Goal: Task Accomplishment & Management: Contribute content

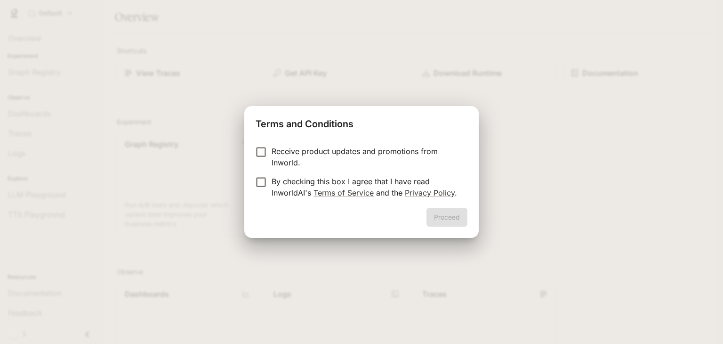
click at [260, 175] on form "Receive product updates and promotions from Inworld. By checking this box I agr…" at bounding box center [362, 171] width 212 height 53
click at [441, 215] on button "Proceed" at bounding box center [446, 217] width 41 height 19
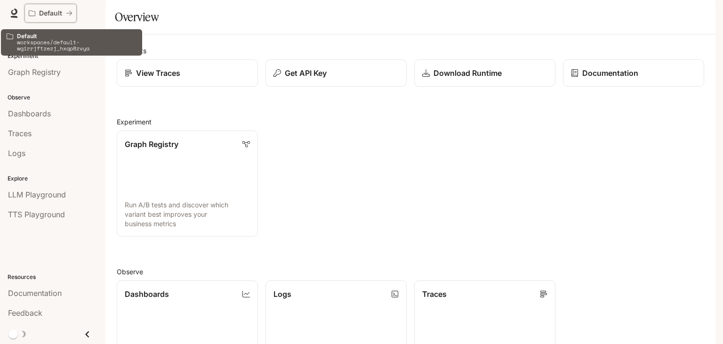
click at [70, 16] on icon "All workspaces" at bounding box center [69, 13] width 7 height 7
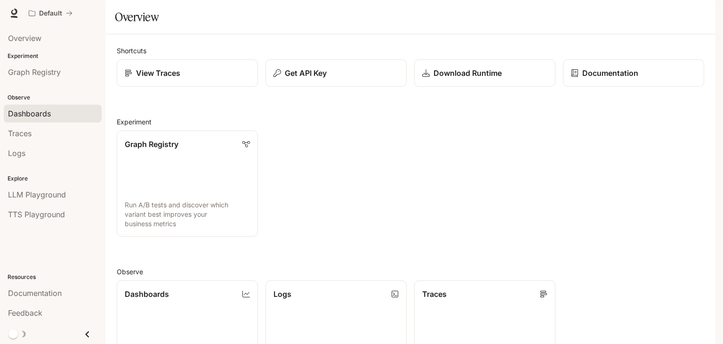
click at [30, 108] on span "Dashboards" at bounding box center [29, 113] width 43 height 11
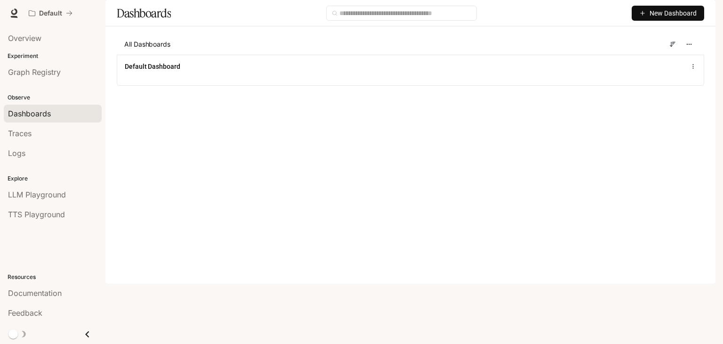
click at [677, 18] on span "New Dashboard" at bounding box center [672, 13] width 47 height 10
click at [659, 59] on div "Create dashboard" at bounding box center [657, 60] width 78 height 10
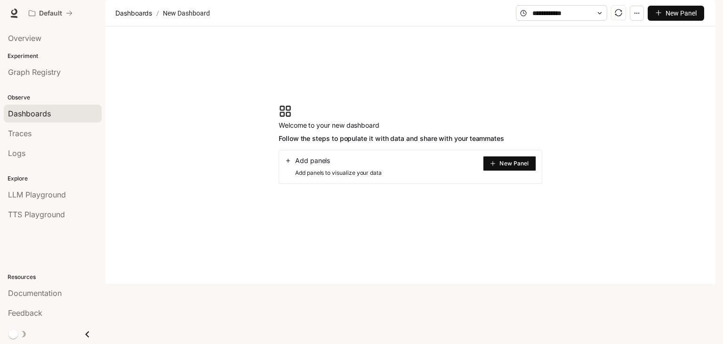
click at [525, 166] on span "New Panel" at bounding box center [513, 163] width 29 height 5
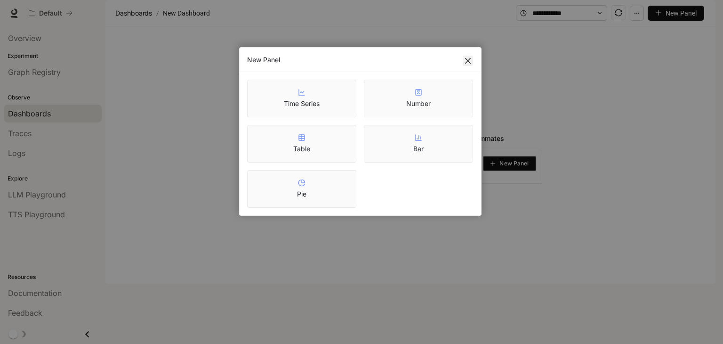
click at [469, 60] on icon "close" at bounding box center [468, 61] width 8 height 8
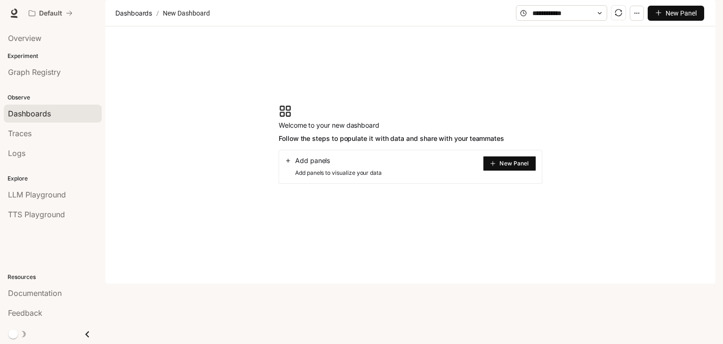
drag, startPoint x: 583, startPoint y: 23, endPoint x: 565, endPoint y: 19, distance: 18.7
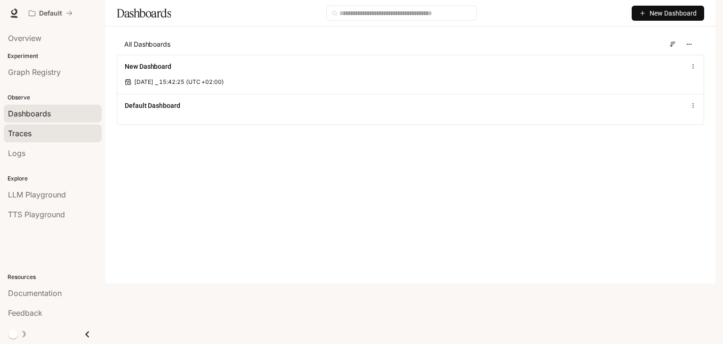
click at [33, 140] on link "Traces" at bounding box center [53, 133] width 98 height 18
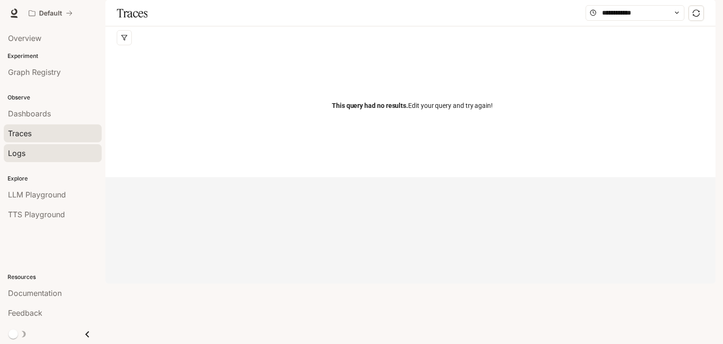
click at [32, 147] on div "Logs" at bounding box center [52, 152] width 89 height 11
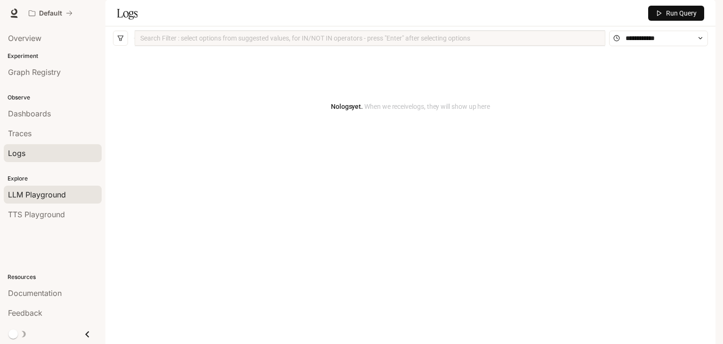
click at [31, 192] on span "LLM Playground" at bounding box center [37, 194] width 58 height 11
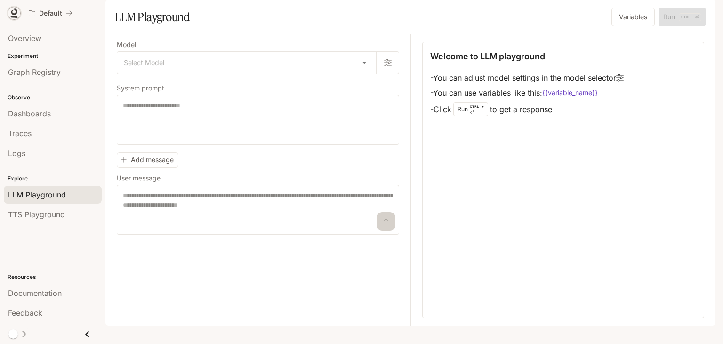
click at [16, 16] on icon at bounding box center [13, 12] width 9 height 9
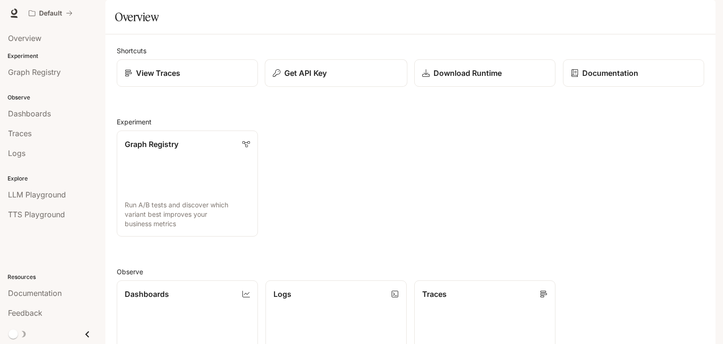
scroll to position [233, 0]
click at [36, 76] on span "Graph Registry" at bounding box center [34, 71] width 53 height 11
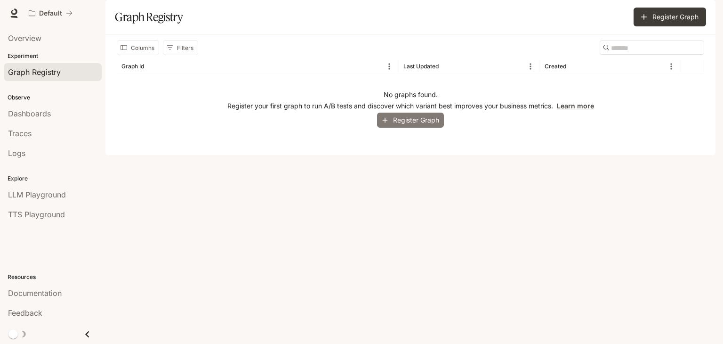
click at [425, 128] on button "Register Graph" at bounding box center [410, 120] width 67 height 16
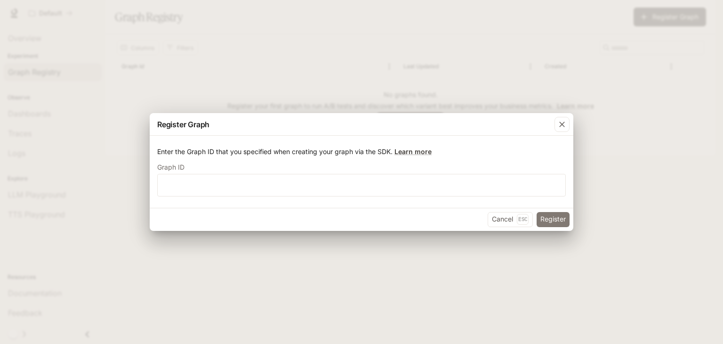
click at [548, 224] on button "Register" at bounding box center [552, 219] width 33 height 15
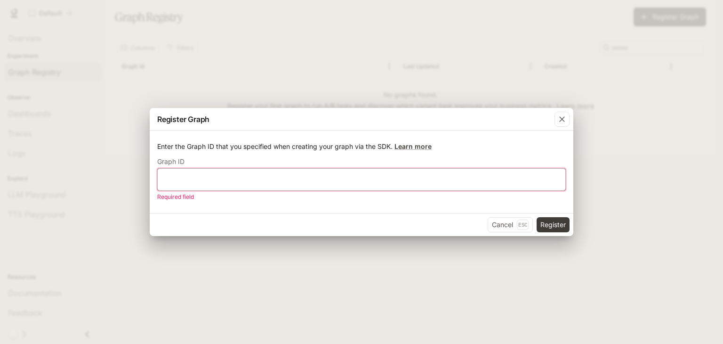
click at [422, 182] on input "text" at bounding box center [362, 179] width 408 height 9
click at [564, 221] on button "Register" at bounding box center [552, 224] width 33 height 15
click at [546, 219] on button "Register" at bounding box center [552, 224] width 33 height 15
click at [563, 224] on button "Register" at bounding box center [552, 224] width 33 height 15
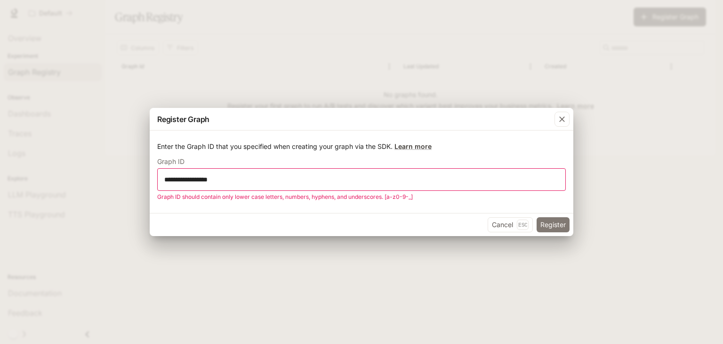
click at [563, 224] on button "Register" at bounding box center [552, 224] width 33 height 15
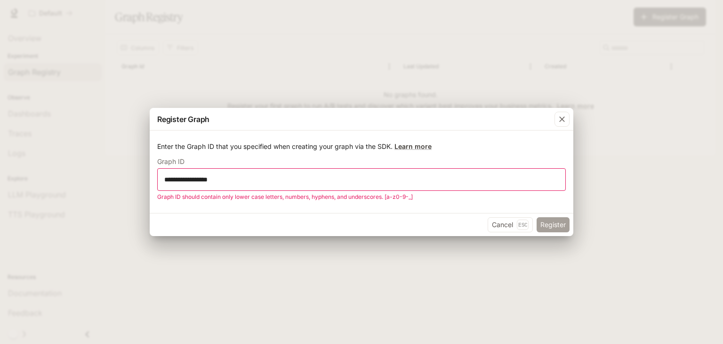
click at [563, 224] on button "Register" at bounding box center [552, 224] width 33 height 15
click at [452, 179] on input "**********" at bounding box center [362, 179] width 408 height 9
type input "**********"
click at [544, 219] on button "Register" at bounding box center [552, 224] width 33 height 15
click at [546, 223] on button "Register" at bounding box center [552, 224] width 33 height 15
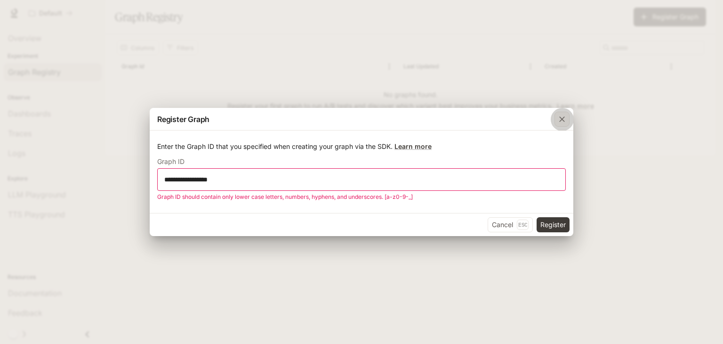
click at [559, 121] on icon "button" at bounding box center [561, 118] width 9 height 9
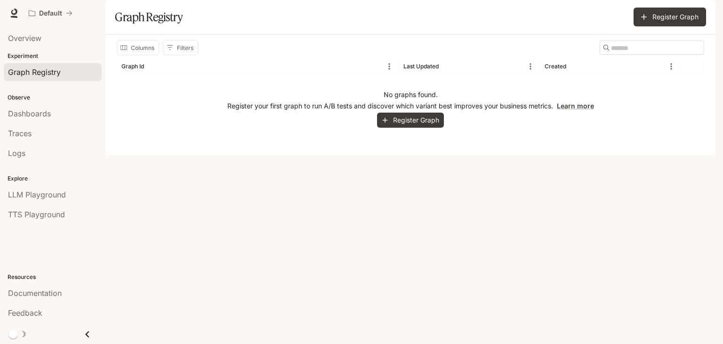
click at [45, 70] on span "Graph Registry" at bounding box center [34, 71] width 53 height 11
click at [666, 26] on button "Register Graph" at bounding box center [669, 17] width 72 height 19
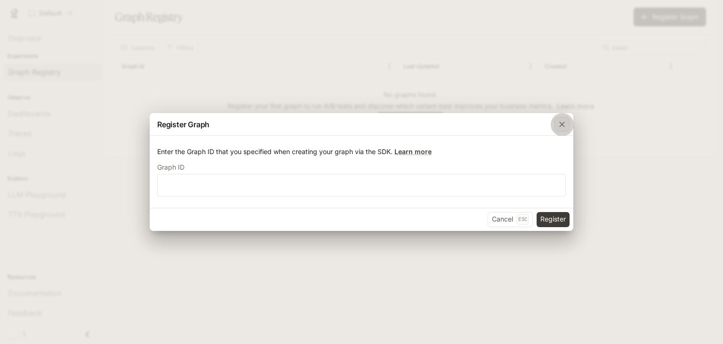
click at [558, 126] on icon "button" at bounding box center [561, 124] width 9 height 9
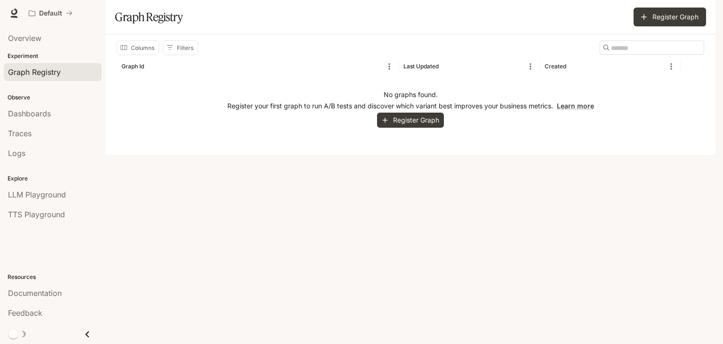
click at [659, 155] on div "Columns Filters ​ Graph Id Last Updated Created No graphs found. Register your …" at bounding box center [410, 94] width 610 height 120
click at [670, 26] on button "Register Graph" at bounding box center [669, 17] width 72 height 19
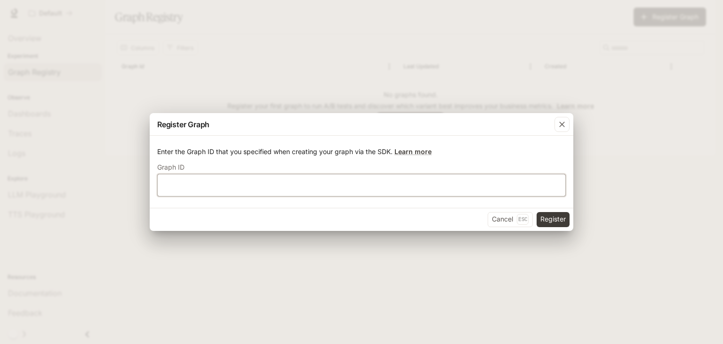
click at [361, 186] on input "text" at bounding box center [362, 184] width 408 height 9
type input "******"
click at [558, 217] on button "Register" at bounding box center [552, 219] width 33 height 15
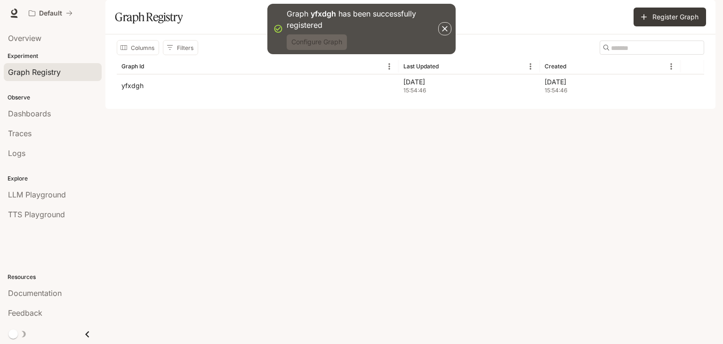
click at [328, 43] on button "Configure Graph" at bounding box center [317, 42] width 60 height 16
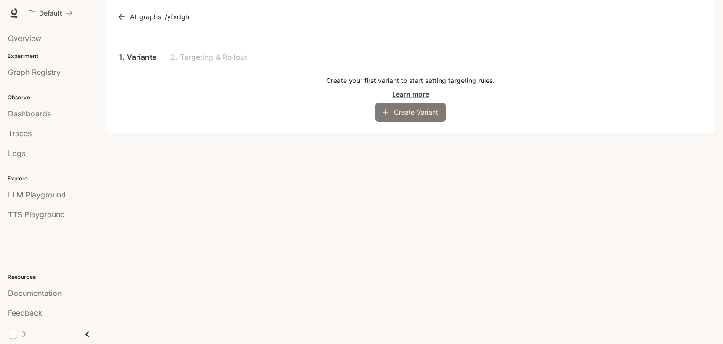
click at [392, 121] on button "Create Variant" at bounding box center [410, 112] width 71 height 19
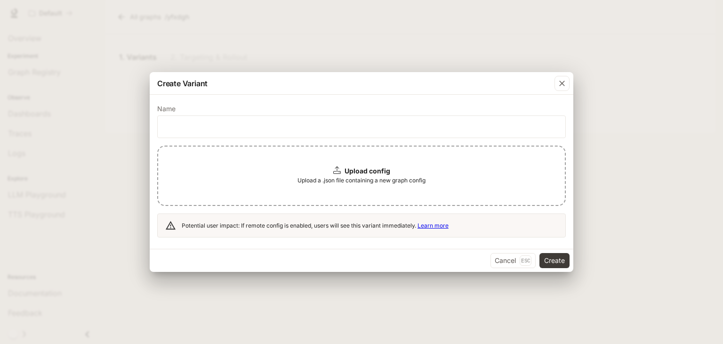
click at [371, 166] on p "Upload config" at bounding box center [367, 170] width 46 height 9
drag, startPoint x: 296, startPoint y: 172, endPoint x: 282, endPoint y: 175, distance: 13.8
click at [559, 81] on icon "button" at bounding box center [561, 83] width 9 height 9
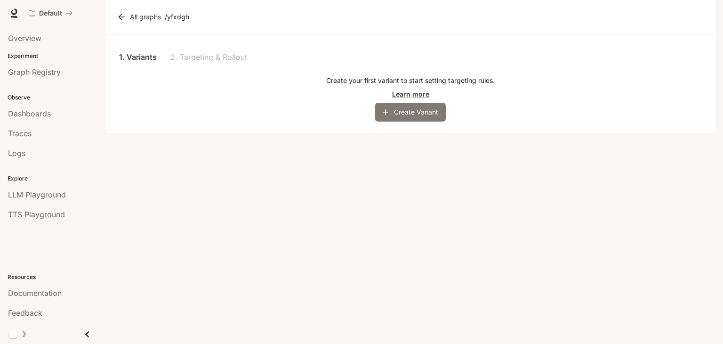
click at [408, 121] on button "Create Variant" at bounding box center [410, 112] width 71 height 19
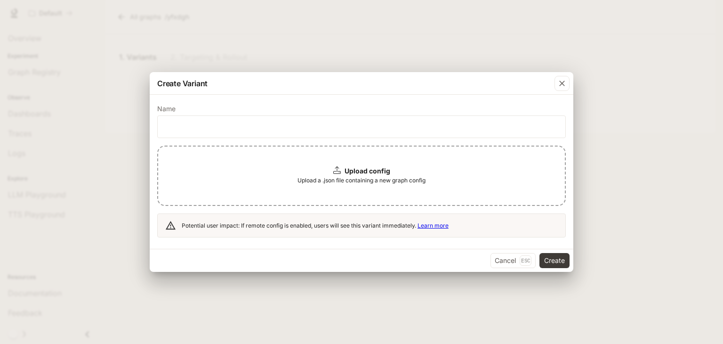
click at [683, 145] on div "Create Variant Name ​ Upload config Upload a .json file containing a new graph …" at bounding box center [361, 172] width 723 height 344
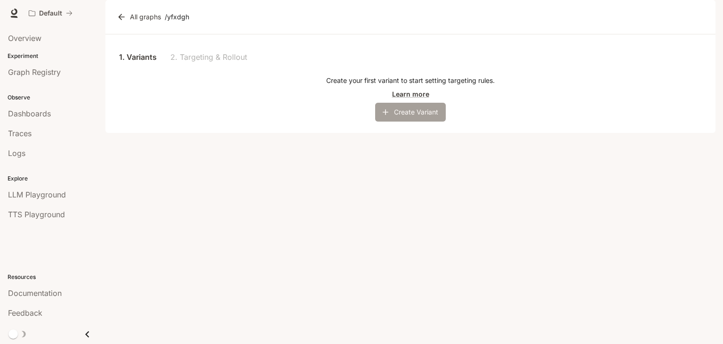
click at [440, 121] on button "Create Variant" at bounding box center [410, 112] width 71 height 19
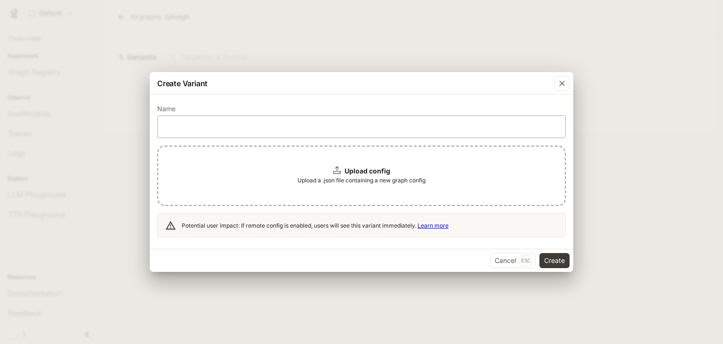
click at [405, 133] on div "​" at bounding box center [361, 126] width 408 height 23
type input "**********"
click at [542, 260] on button "Create" at bounding box center [554, 260] width 30 height 15
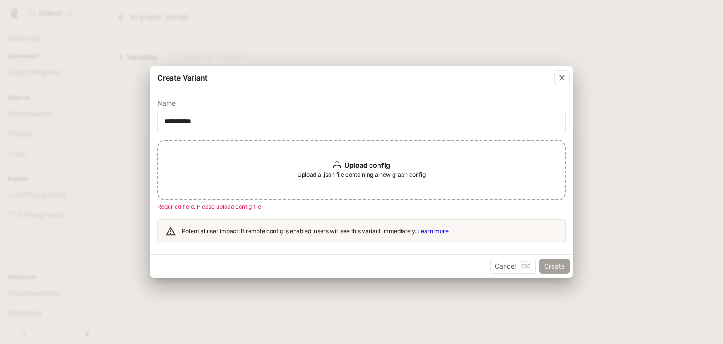
click at [555, 269] on button "Create" at bounding box center [554, 265] width 30 height 15
click at [231, 206] on span "Required field. Please upload config file" at bounding box center [209, 206] width 104 height 7
drag, startPoint x: 157, startPoint y: 204, endPoint x: 280, endPoint y: 200, distance: 122.9
click at [280, 200] on div "Upload config Upload a .json file containing a new graph config Required field.…" at bounding box center [361, 191] width 408 height 103
click at [554, 76] on div "button" at bounding box center [561, 77] width 15 height 15
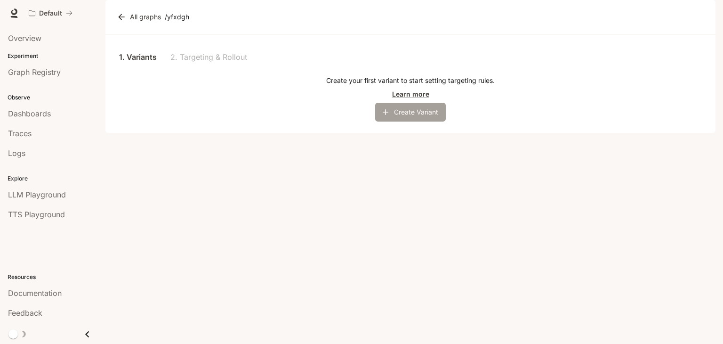
click at [416, 121] on button "Create Variant" at bounding box center [410, 112] width 71 height 19
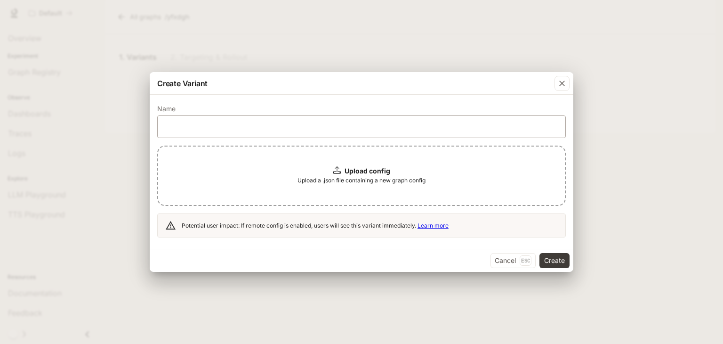
click at [411, 132] on div "​" at bounding box center [361, 126] width 408 height 23
type input "**********"
click at [560, 257] on button "Create" at bounding box center [554, 260] width 30 height 15
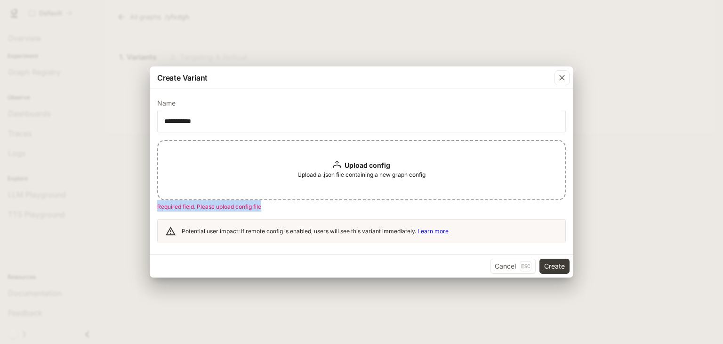
drag, startPoint x: 158, startPoint y: 206, endPoint x: 279, endPoint y: 208, distance: 121.0
click at [279, 208] on div "Upload config Upload a .json file containing a new graph config Required field.…" at bounding box center [361, 191] width 408 height 103
copy span "Required field. Please upload config file"
click at [379, 167] on b "Upload config" at bounding box center [367, 165] width 46 height 8
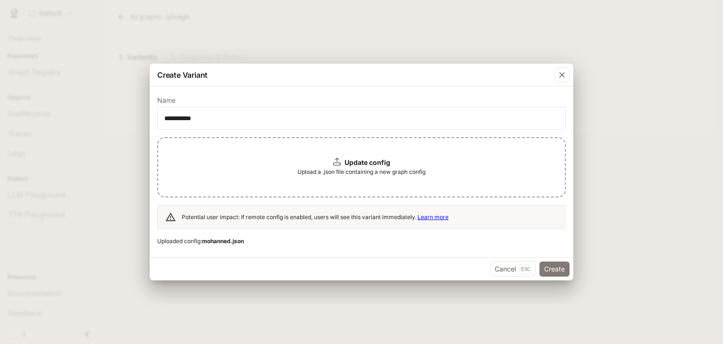
click at [550, 272] on button "Create" at bounding box center [554, 268] width 30 height 15
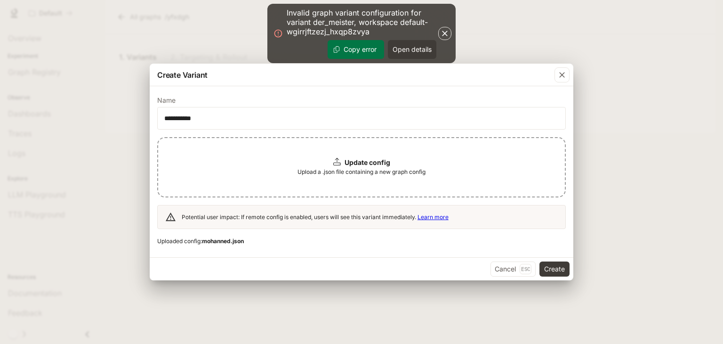
click at [382, 169] on span "Upload a .json file containing a new graph config" at bounding box center [361, 171] width 128 height 9
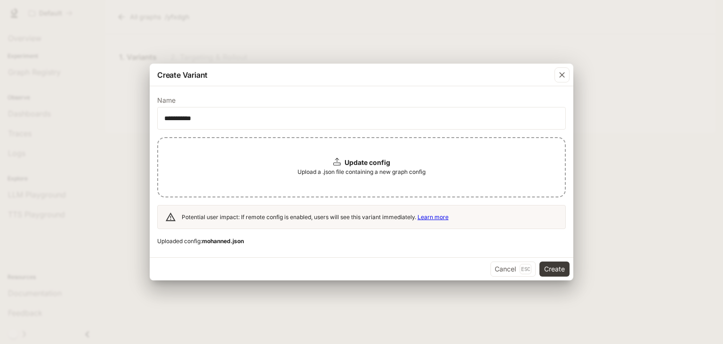
click at [320, 174] on span "Upload a .json file containing a new graph config" at bounding box center [361, 171] width 128 height 9
click at [564, 270] on button "Create" at bounding box center [554, 268] width 30 height 15
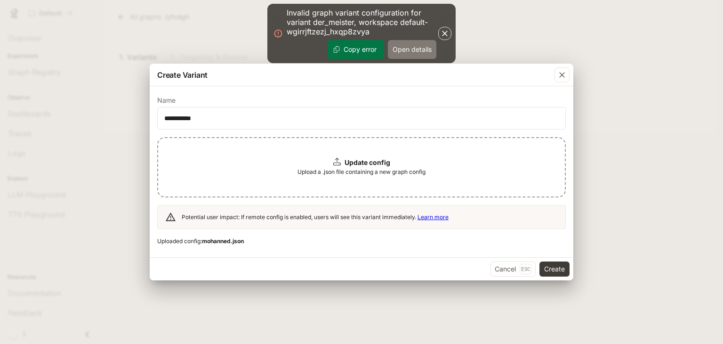
click at [402, 54] on button "Open details" at bounding box center [412, 49] width 48 height 19
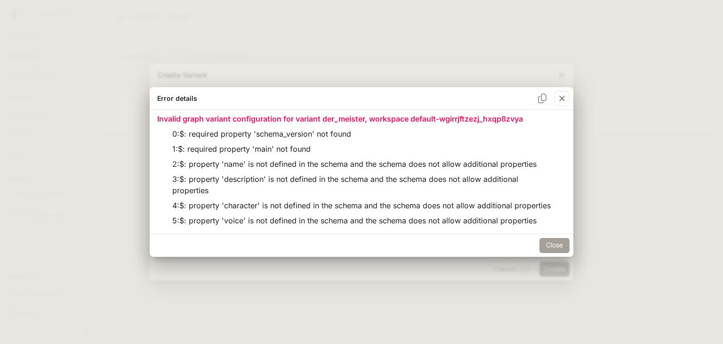
click at [548, 253] on button "Close" at bounding box center [554, 245] width 30 height 15
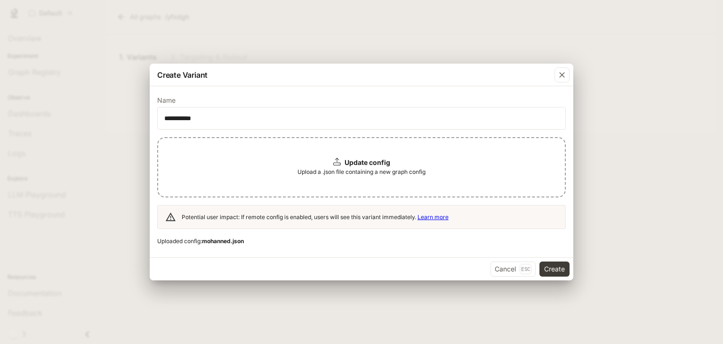
click at [362, 162] on b "Update config" at bounding box center [367, 162] width 46 height 8
click at [563, 271] on button "Create" at bounding box center [554, 268] width 30 height 15
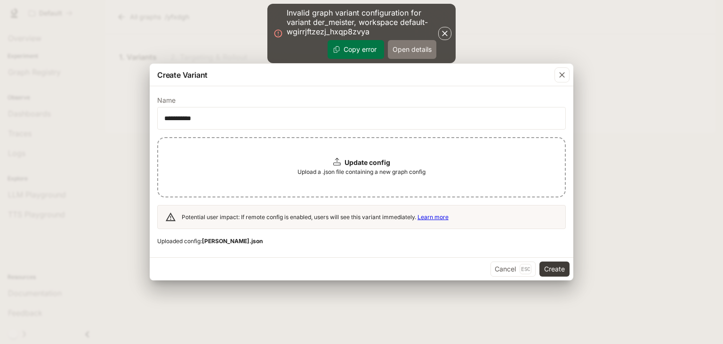
click at [422, 43] on button "Open details" at bounding box center [412, 49] width 48 height 19
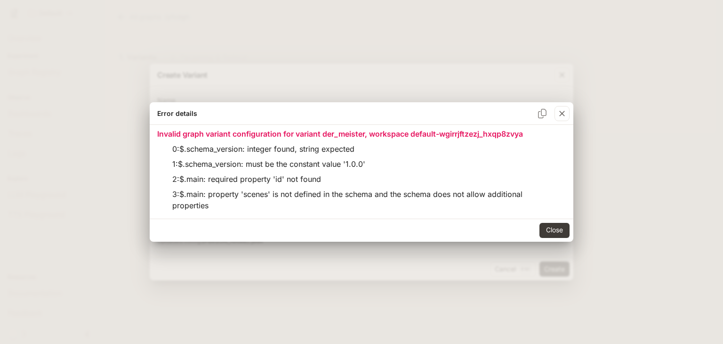
click at [72, 119] on div "Error details Invalid graph variant configuration for variant der_meister, work…" at bounding box center [361, 172] width 723 height 344
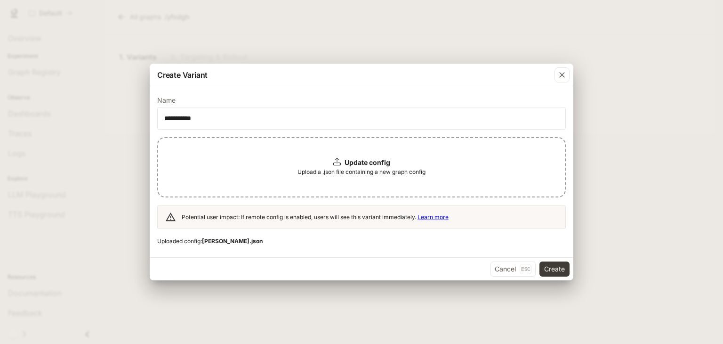
click at [367, 164] on b "Update config" at bounding box center [367, 162] width 46 height 8
click at [557, 270] on button "Create" at bounding box center [554, 268] width 30 height 15
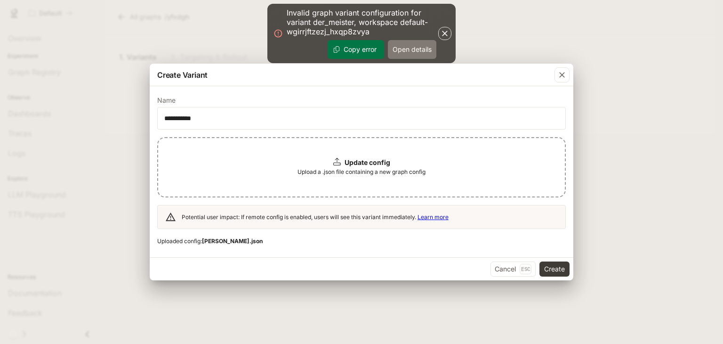
click at [408, 51] on button "Open details" at bounding box center [412, 49] width 48 height 19
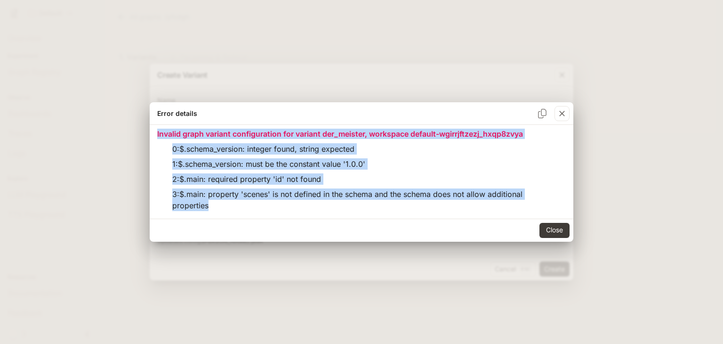
drag, startPoint x: 157, startPoint y: 132, endPoint x: 253, endPoint y: 206, distance: 120.8
click at [253, 207] on div "Invalid graph variant configuration for variant der_meister, workspace default-…" at bounding box center [361, 171] width 408 height 86
copy div "Invalid graph variant configuration for variant der_meister, workspace default-…"
